Goal: Find specific page/section: Find specific page/section

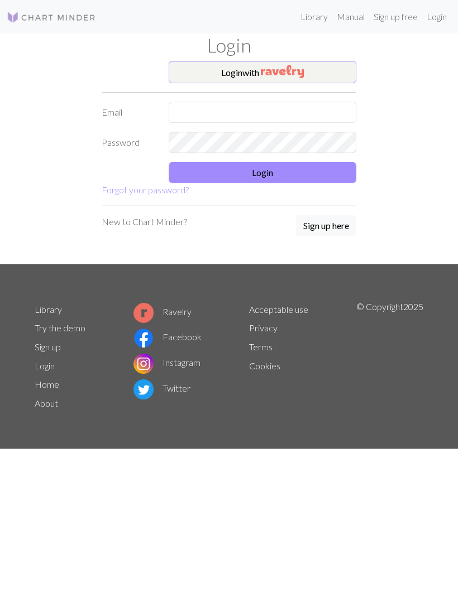
click at [343, 72] on button "Login with" at bounding box center [263, 72] width 188 height 22
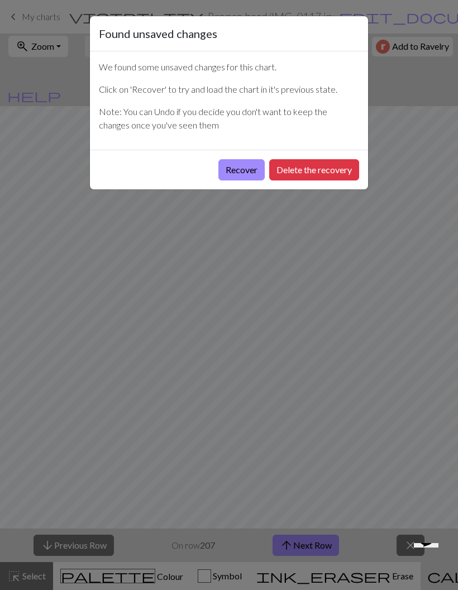
click at [255, 173] on button "Recover" at bounding box center [241, 169] width 46 height 21
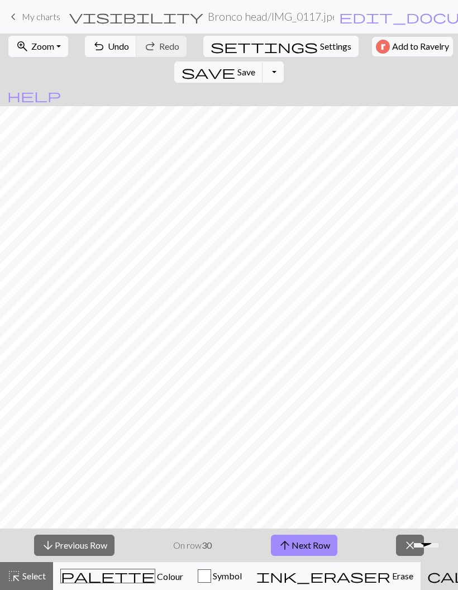
click at [28, 51] on button "zoom_in Zoom Zoom" at bounding box center [38, 46] width 60 height 21
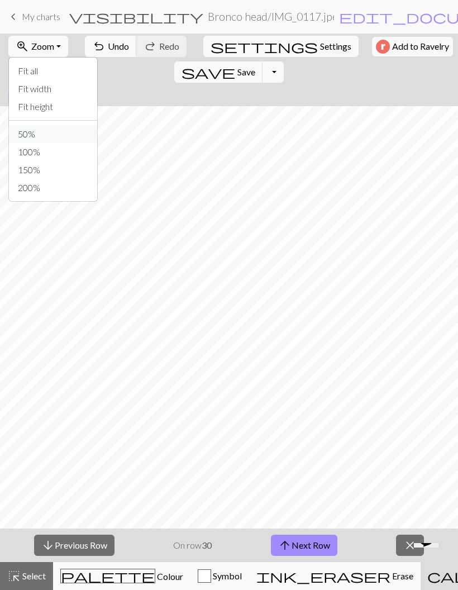
click at [17, 132] on button "50%" at bounding box center [53, 134] width 88 height 18
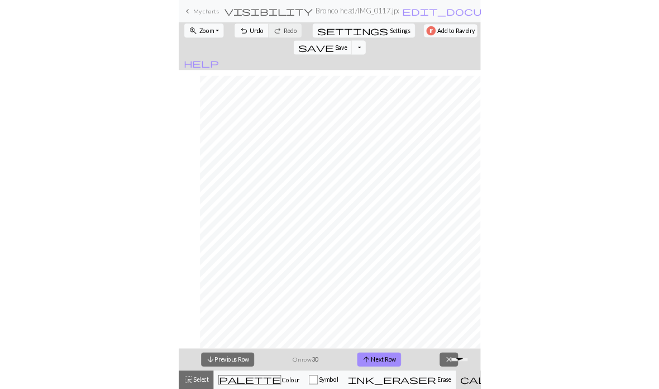
scroll to position [21, 293]
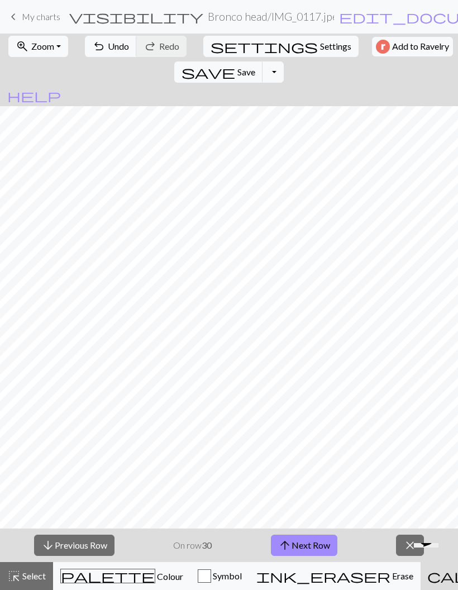
click at [20, 42] on span "zoom_in" at bounding box center [22, 47] width 13 height 16
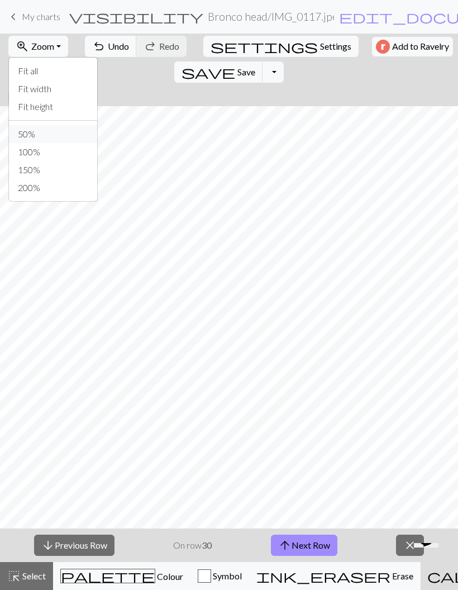
click at [18, 134] on button "50%" at bounding box center [53, 134] width 88 height 18
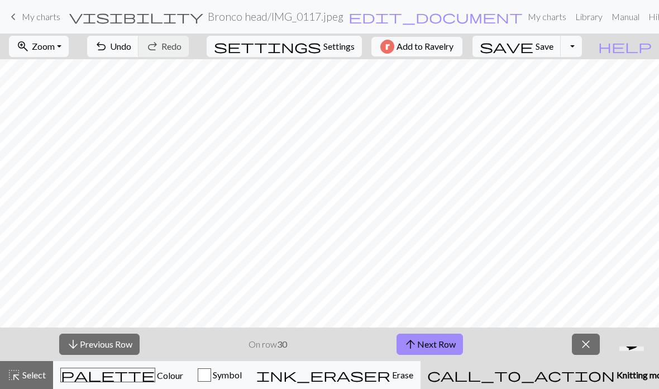
scroll to position [85, 224]
click at [88, 340] on button "arrow_downward Previous Row" at bounding box center [99, 344] width 80 height 21
click at [49, 46] on span "Zoom" at bounding box center [43, 46] width 23 height 11
click at [36, 133] on button "50%" at bounding box center [53, 134] width 88 height 18
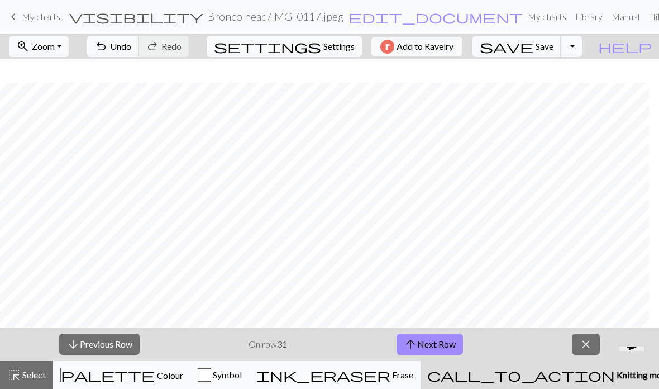
scroll to position [59, 849]
click at [93, 344] on button "arrow_downward Previous Row" at bounding box center [99, 344] width 80 height 21
click at [425, 348] on button "arrow_upward Next Row" at bounding box center [430, 344] width 66 height 21
click at [55, 47] on span "Zoom" at bounding box center [43, 46] width 23 height 11
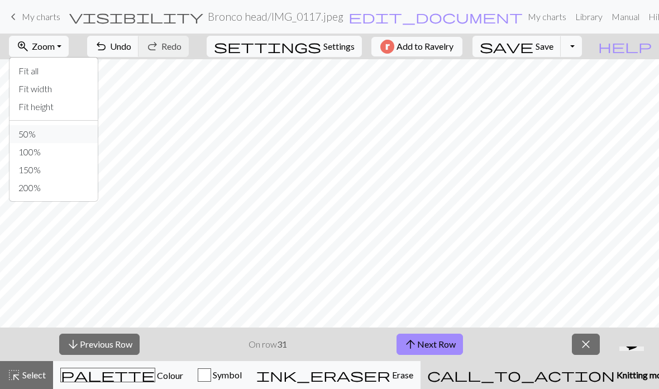
click at [44, 134] on button "50%" at bounding box center [53, 134] width 88 height 18
click at [61, 38] on button "zoom_in Zoom Zoom" at bounding box center [39, 46] width 60 height 21
click at [68, 126] on button "50%" at bounding box center [53, 134] width 88 height 18
